Goal: Navigation & Orientation: Find specific page/section

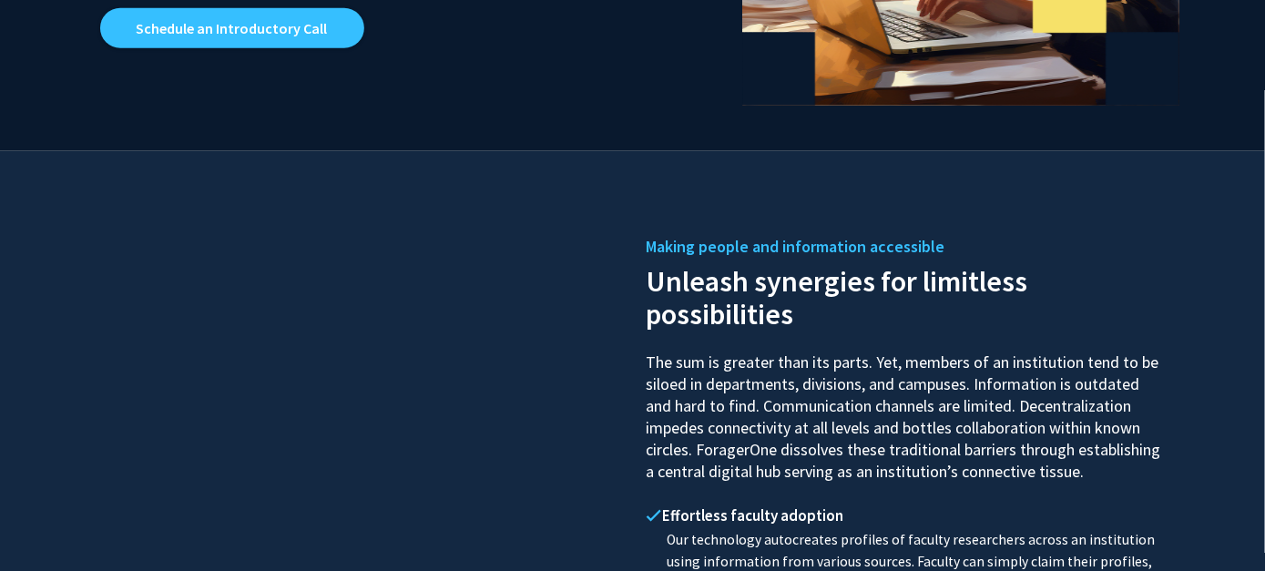
scroll to position [637, 0]
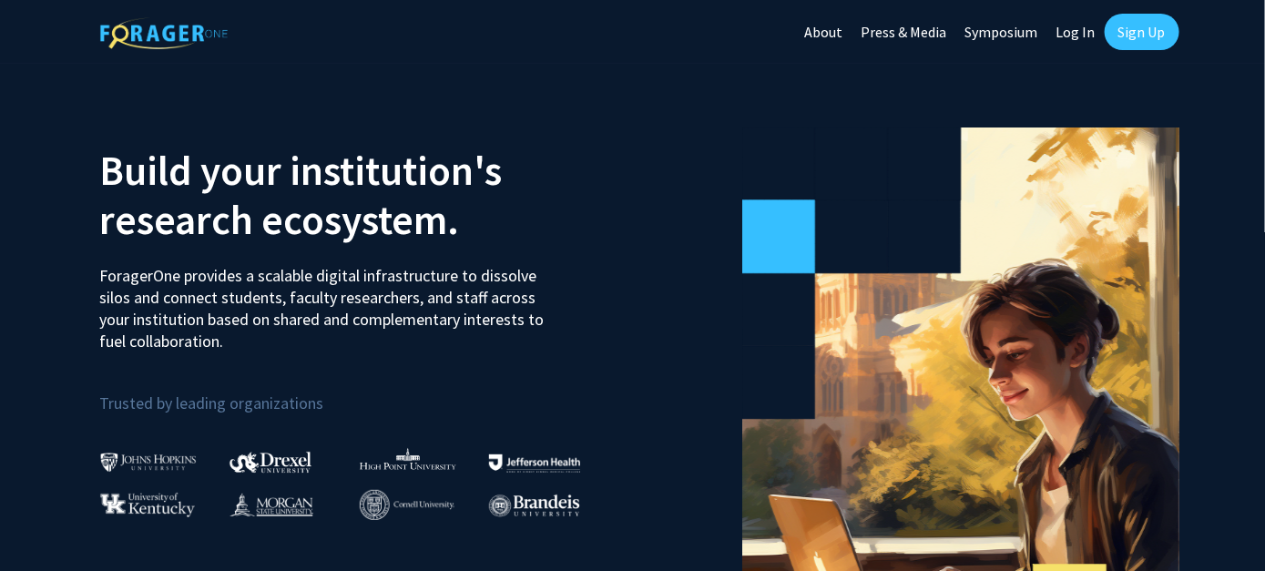
click at [1074, 29] on link "Log In" at bounding box center [1075, 32] width 57 height 64
select select
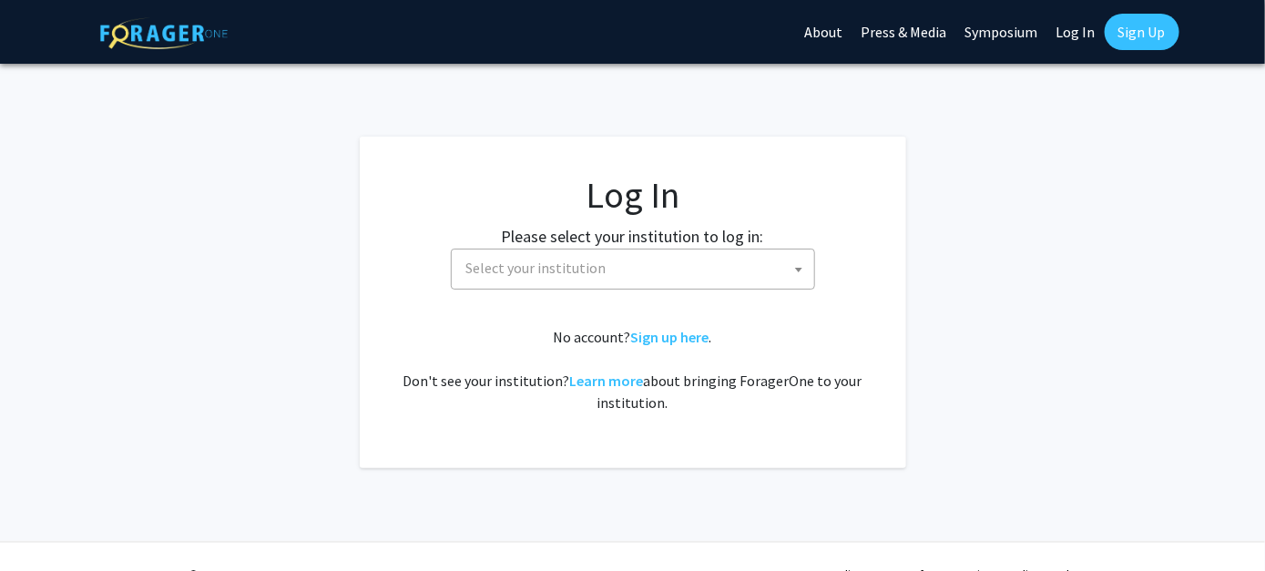
click at [781, 287] on span "Select your institution" at bounding box center [633, 269] width 364 height 41
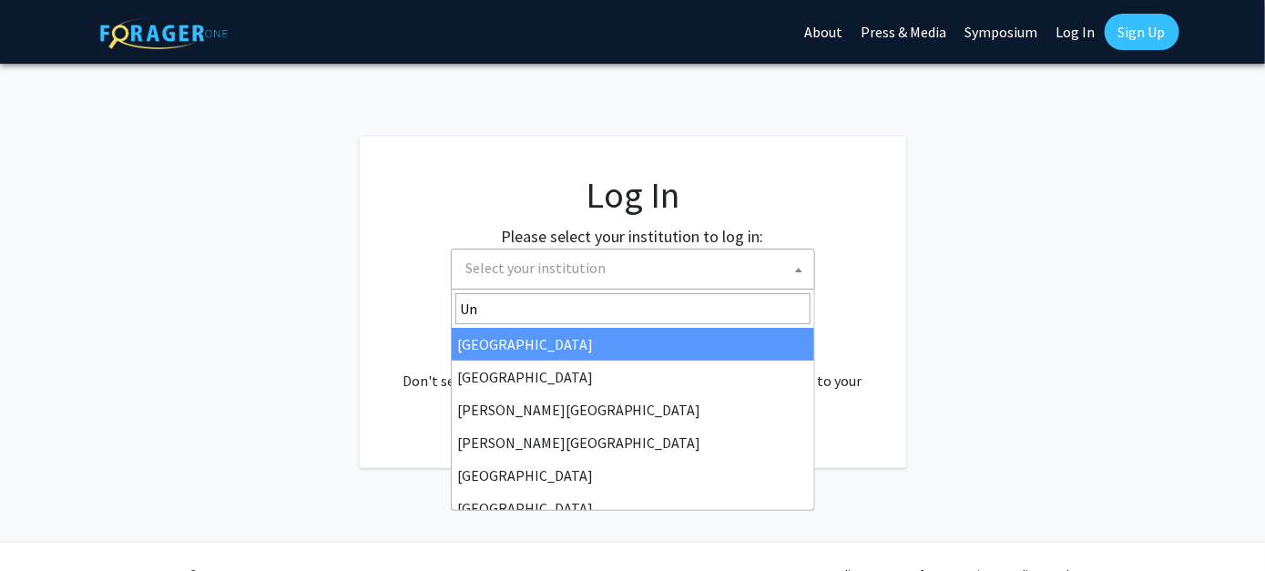
type input "U"
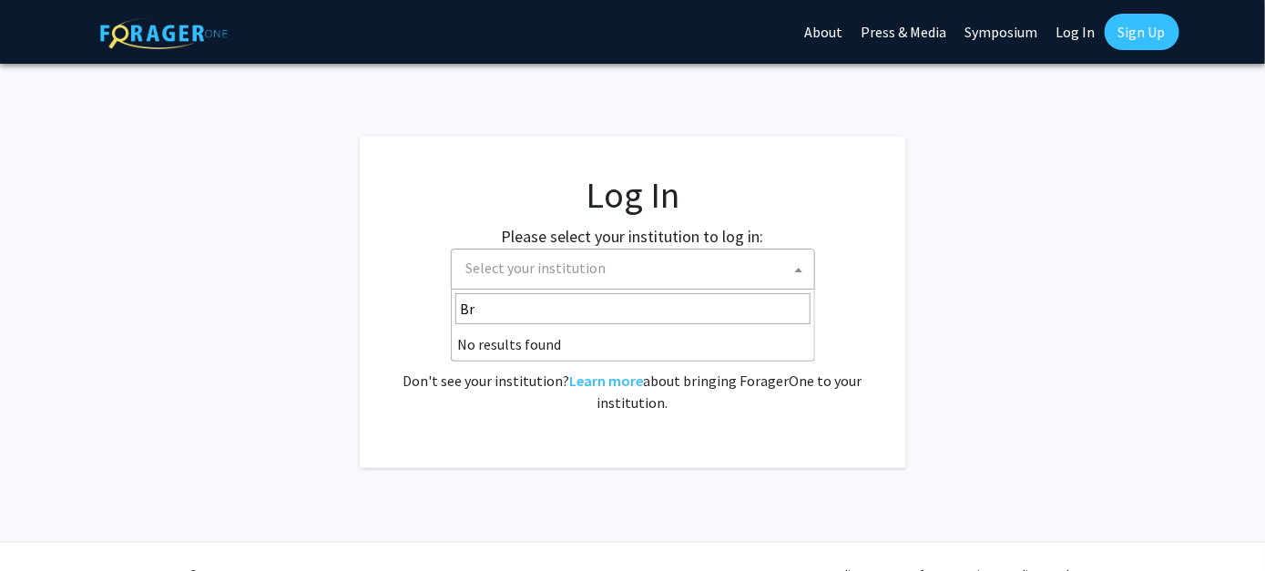
type input "B"
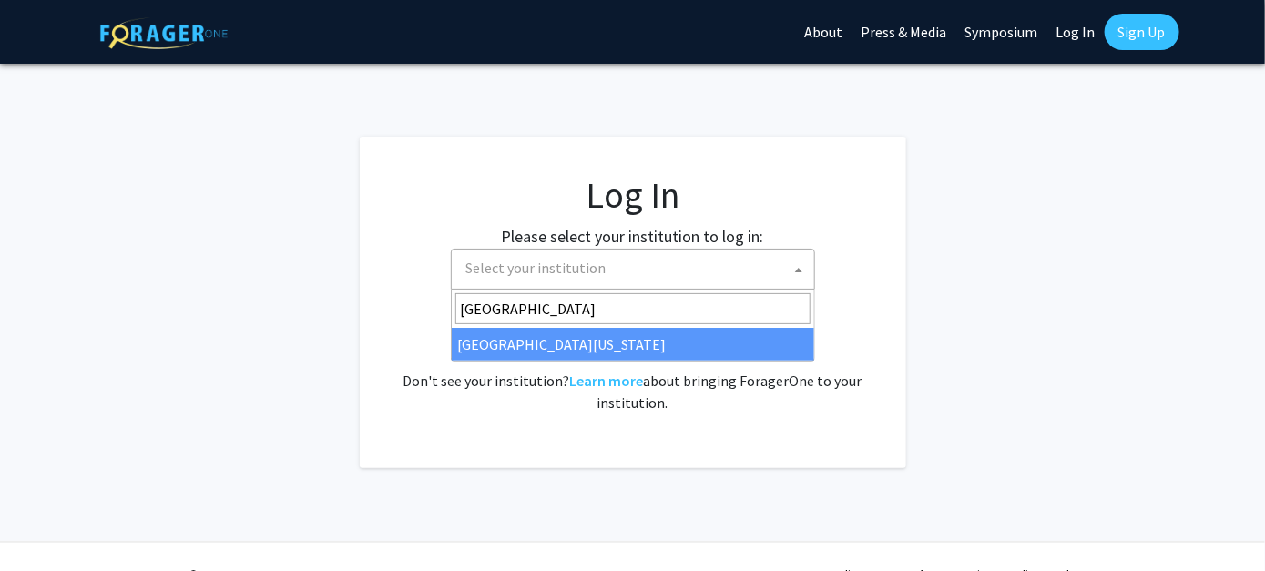
type input "[GEOGRAPHIC_DATA]"
select select "33"
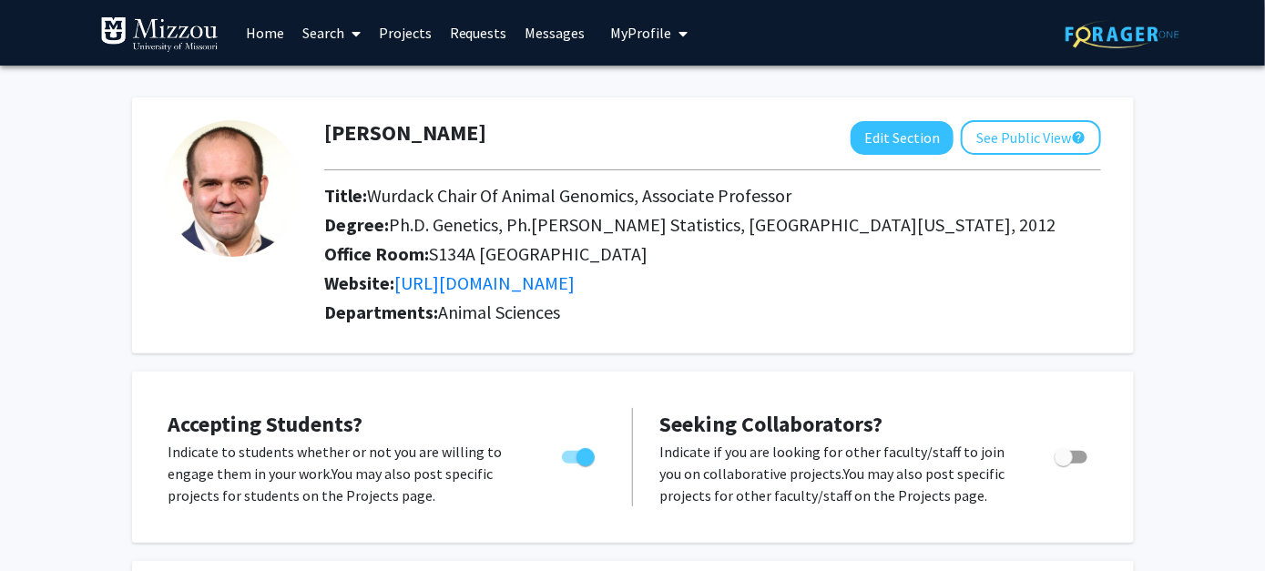
click at [655, 29] on span "My Profile" at bounding box center [641, 33] width 61 height 18
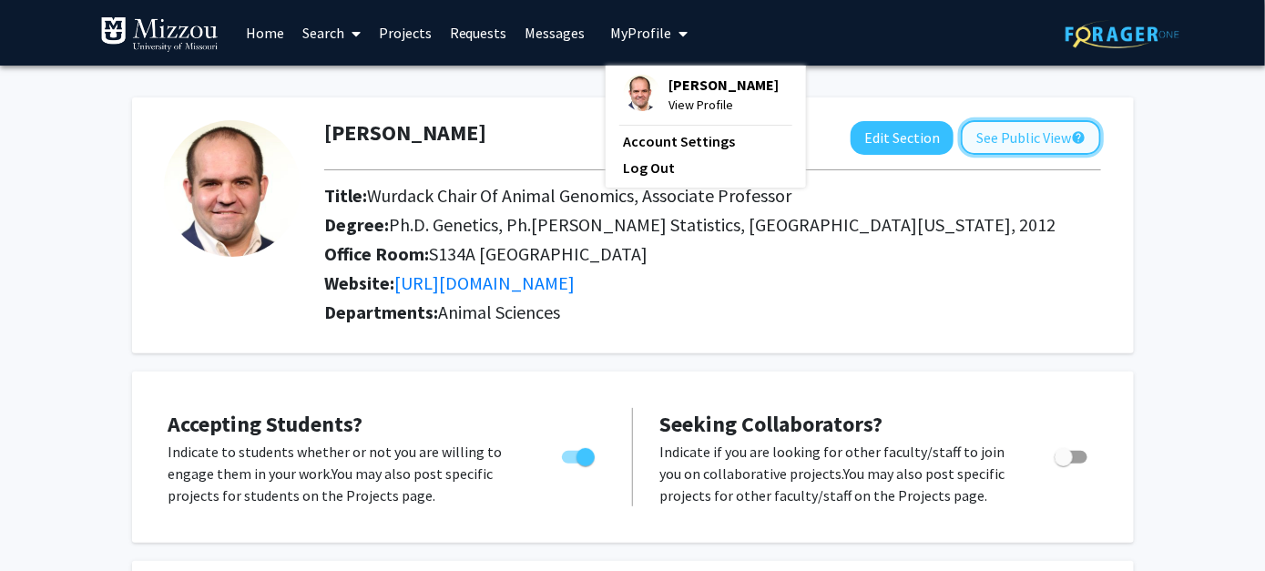
click at [1041, 145] on button "See Public View help" at bounding box center [1031, 137] width 140 height 35
